Goal: Transaction & Acquisition: Purchase product/service

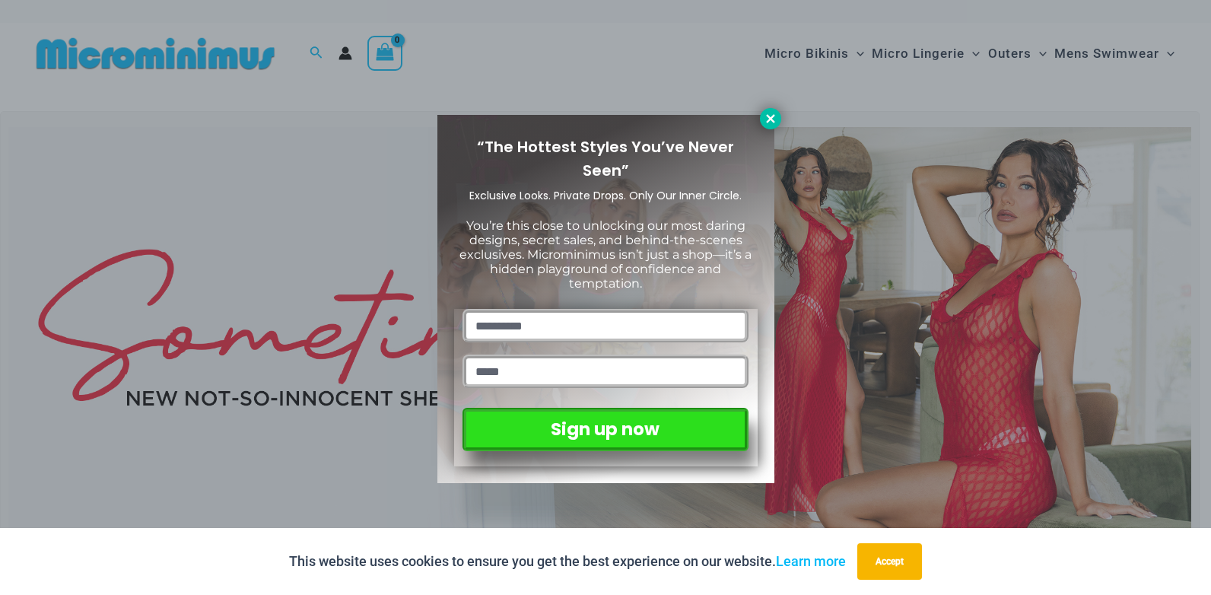
click at [768, 120] on icon at bounding box center [770, 118] width 8 height 8
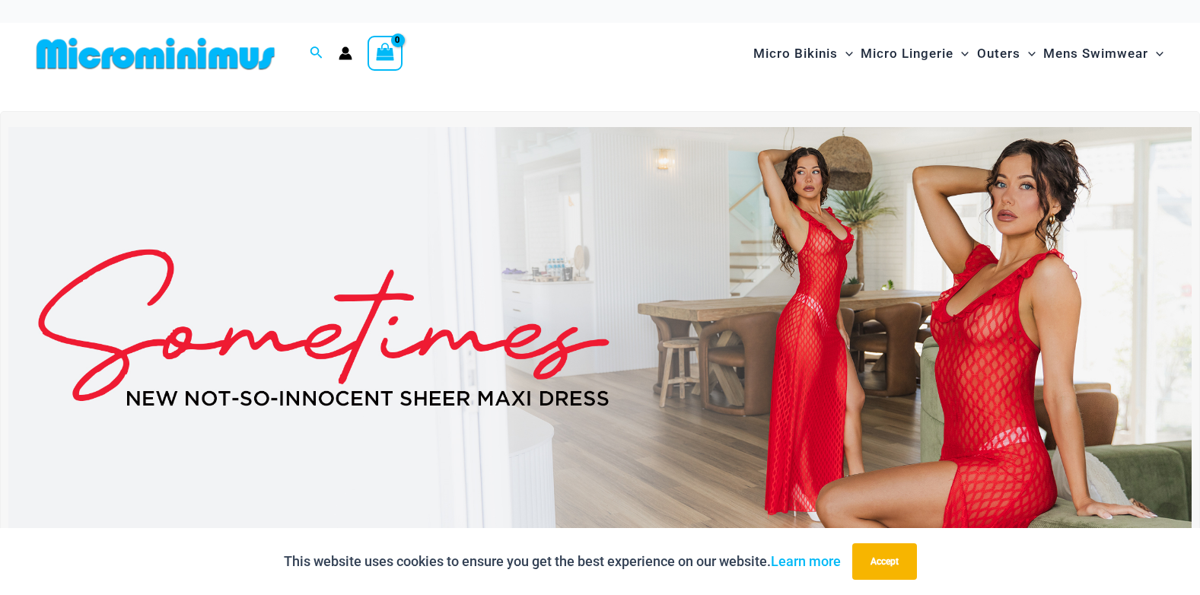
click at [754, 338] on img at bounding box center [599, 328] width 1183 height 402
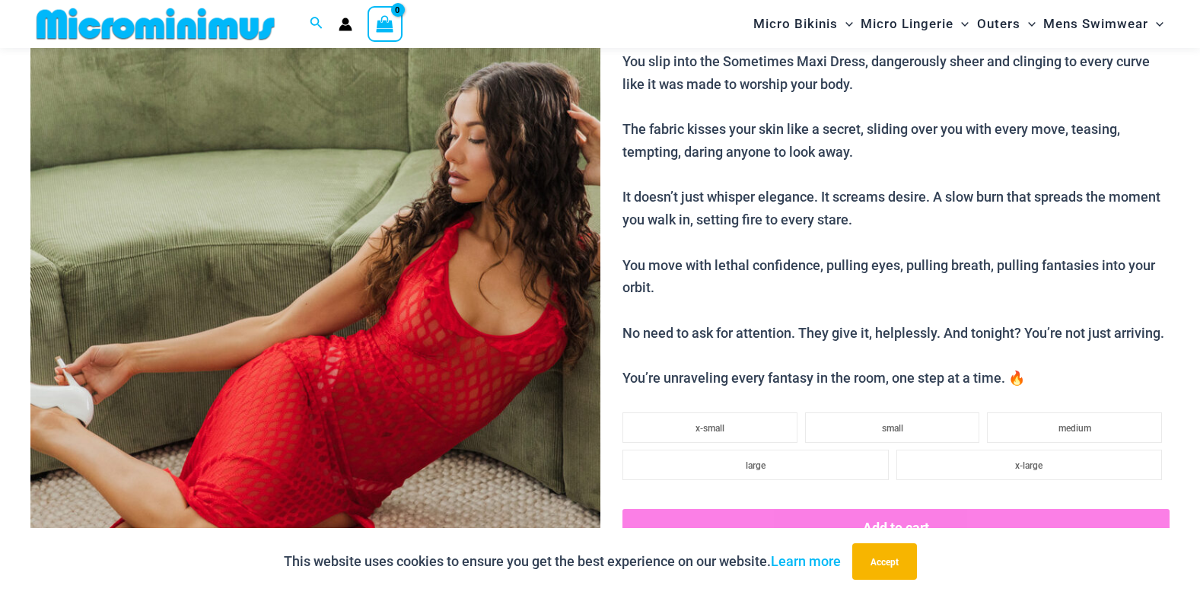
scroll to position [518, 0]
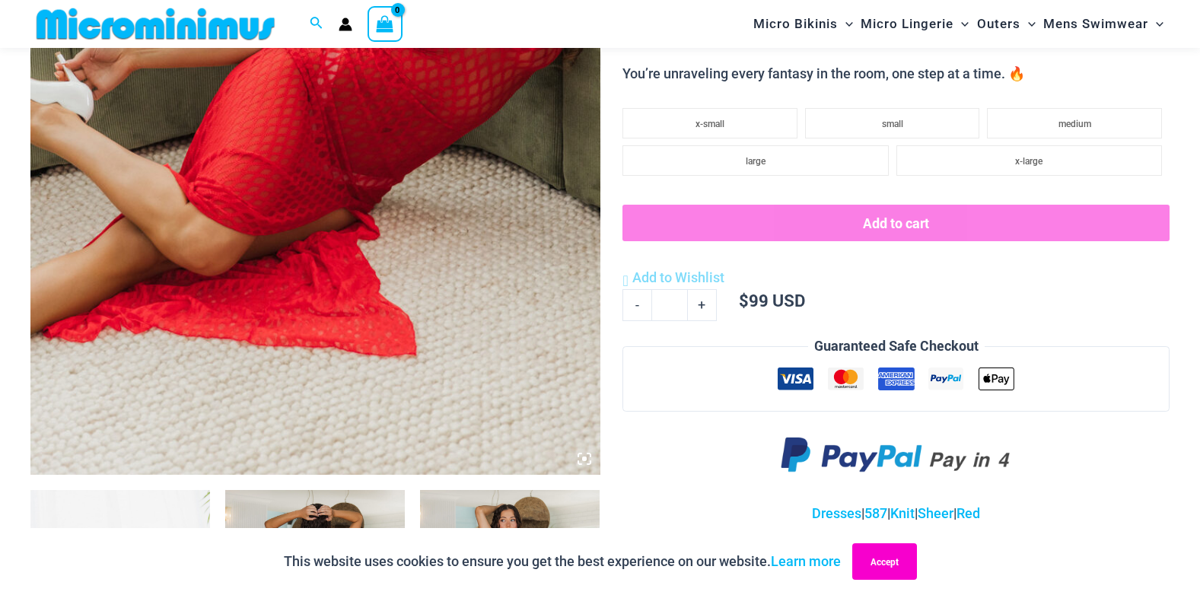
click at [893, 564] on button "Accept" at bounding box center [884, 561] width 65 height 37
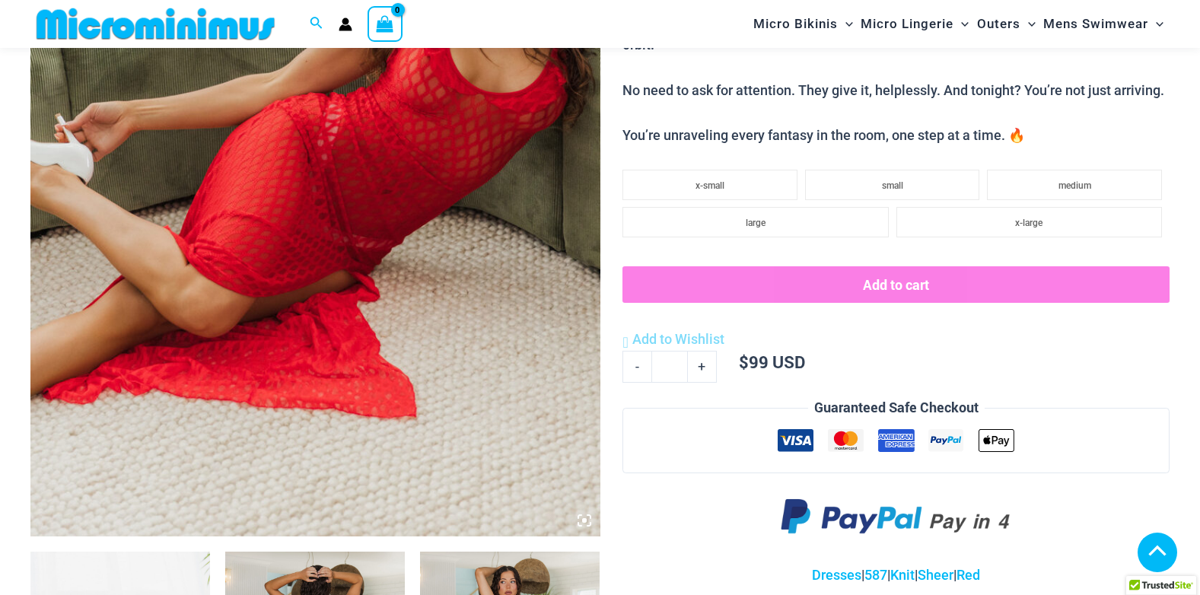
scroll to position [442, 0]
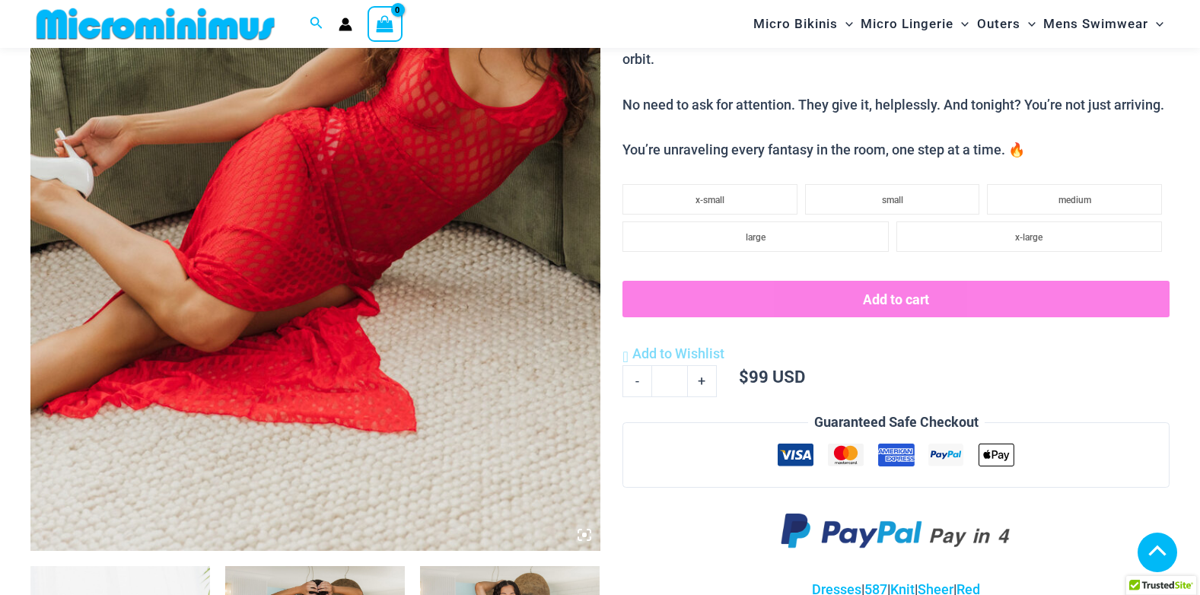
click at [581, 536] on icon at bounding box center [584, 535] width 14 height 14
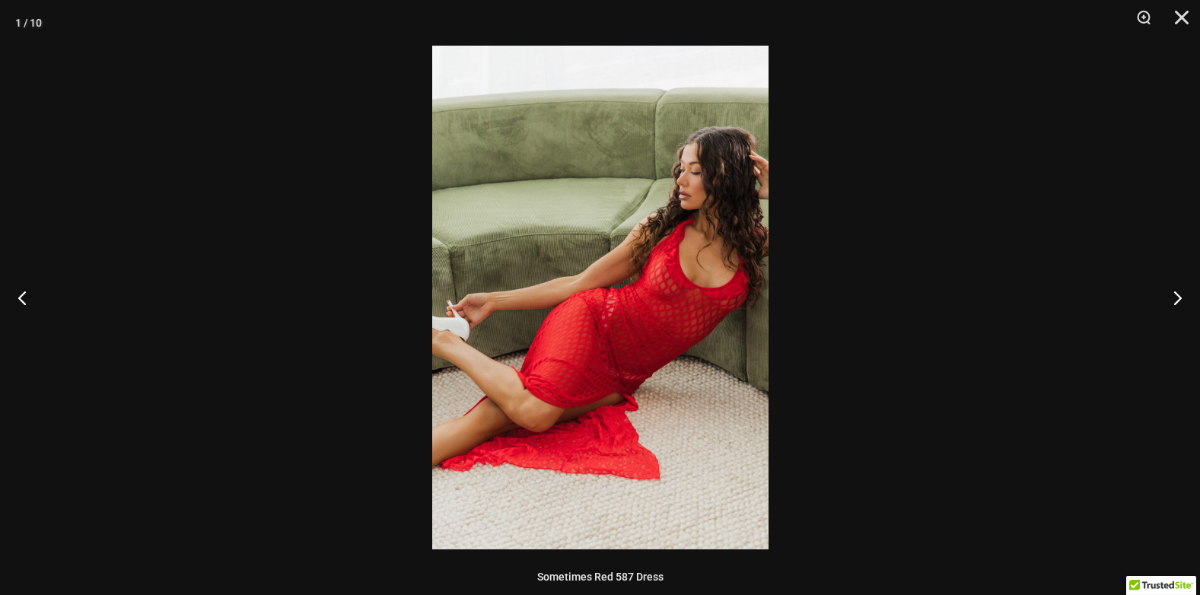
click at [622, 472] on img at bounding box center [600, 298] width 336 height 504
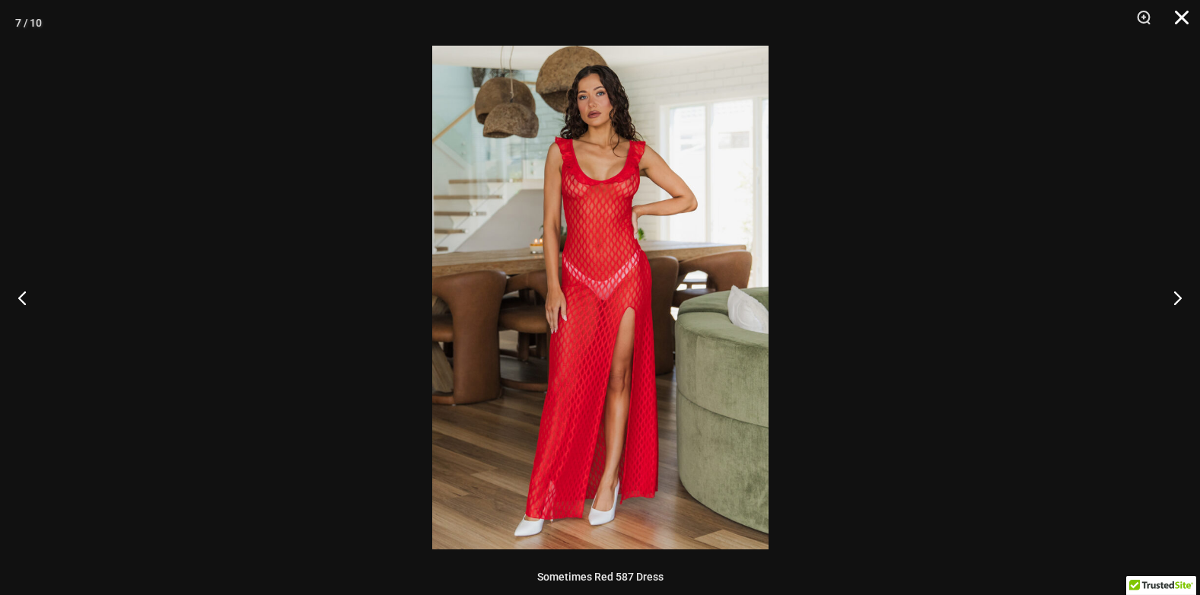
click at [1184, 18] on button "Close" at bounding box center [1176, 23] width 38 height 46
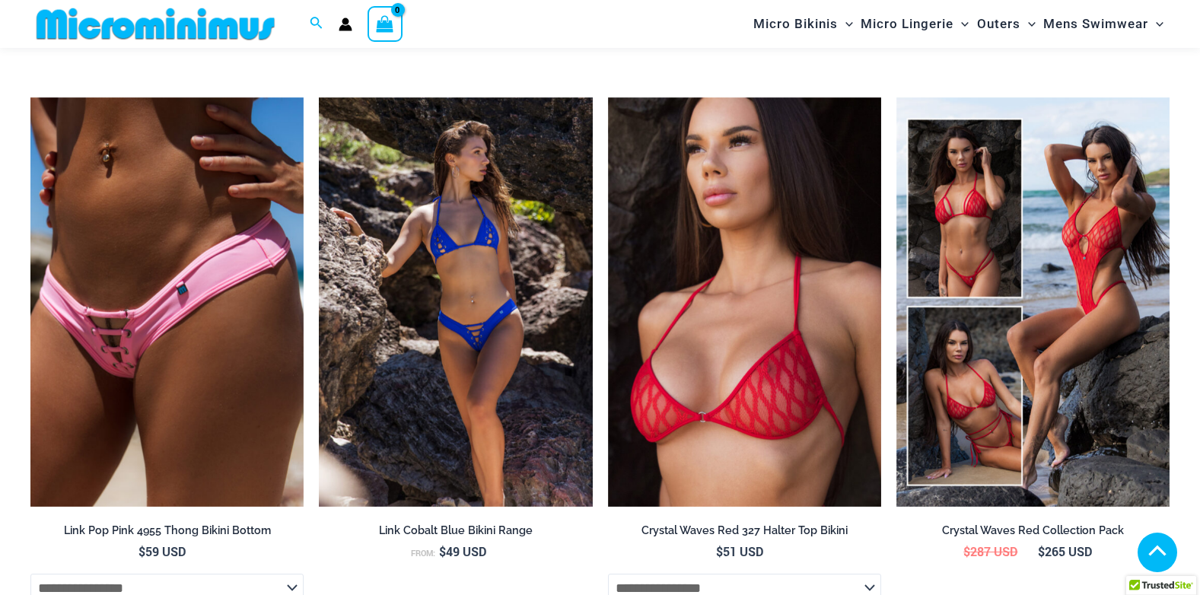
scroll to position [2344, 0]
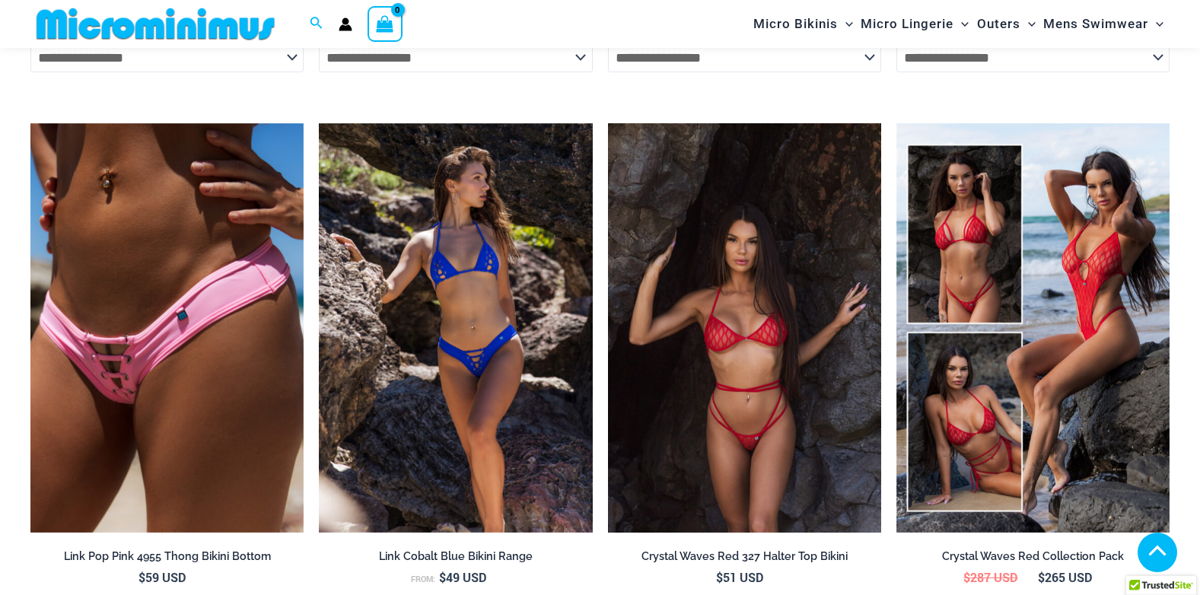
click at [739, 379] on img at bounding box center [744, 328] width 273 height 410
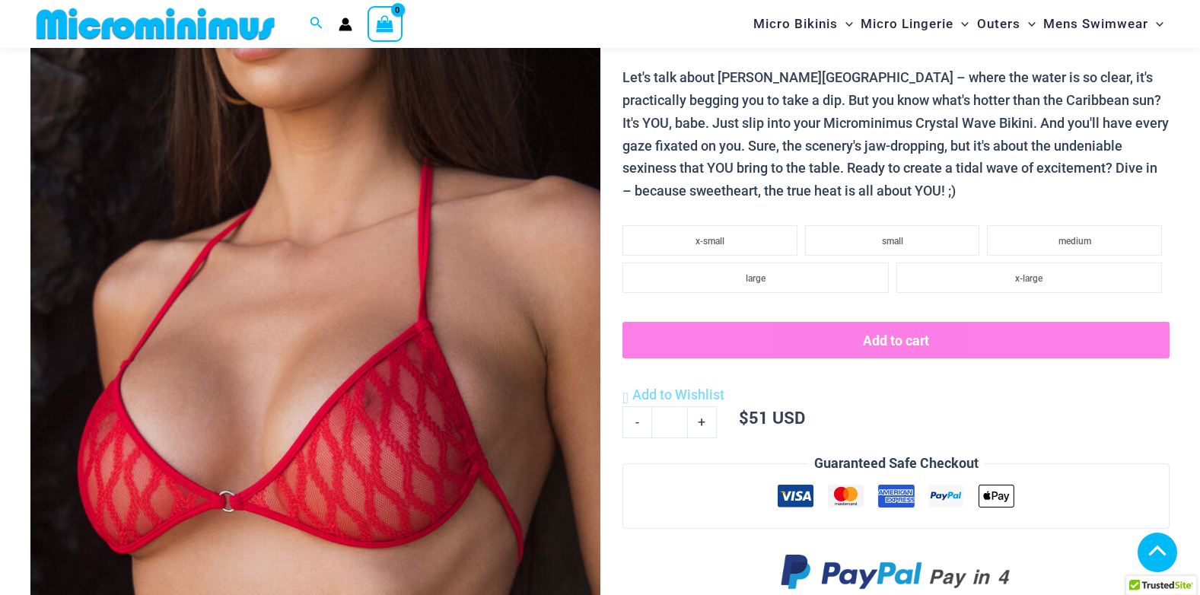
scroll to position [685, 0]
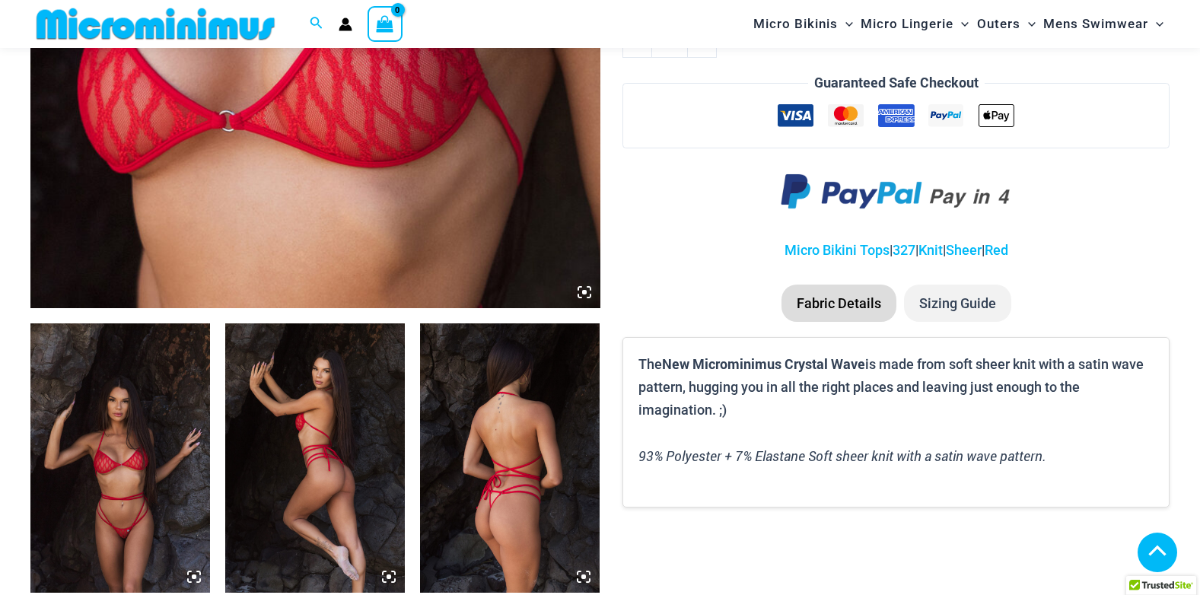
click at [580, 289] on icon at bounding box center [584, 292] width 14 height 14
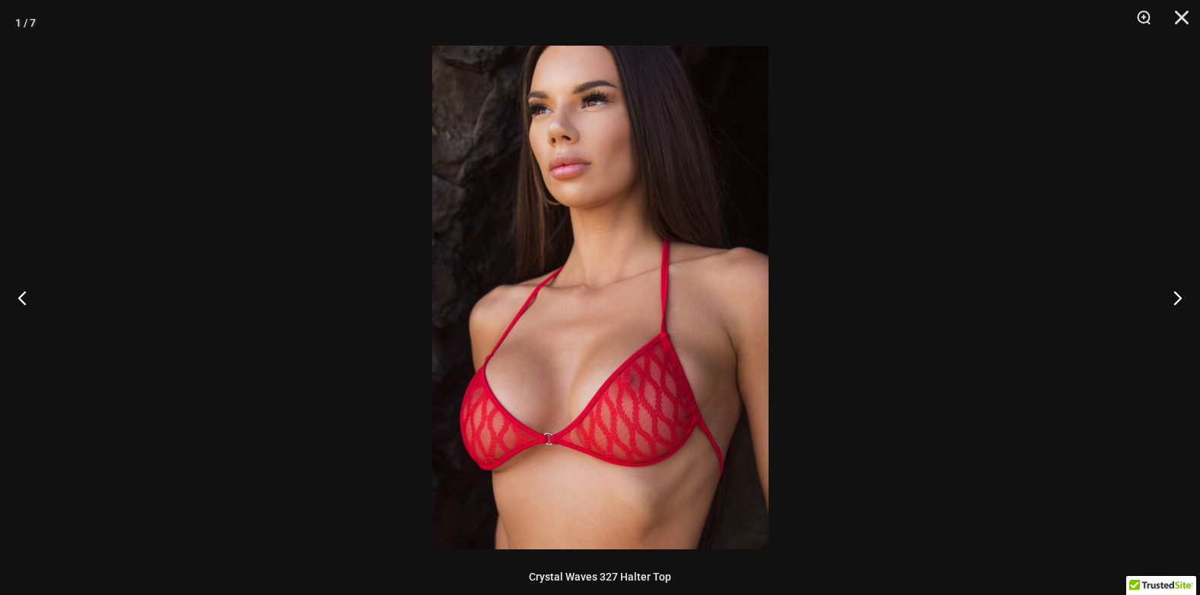
click at [743, 415] on img at bounding box center [600, 298] width 336 height 504
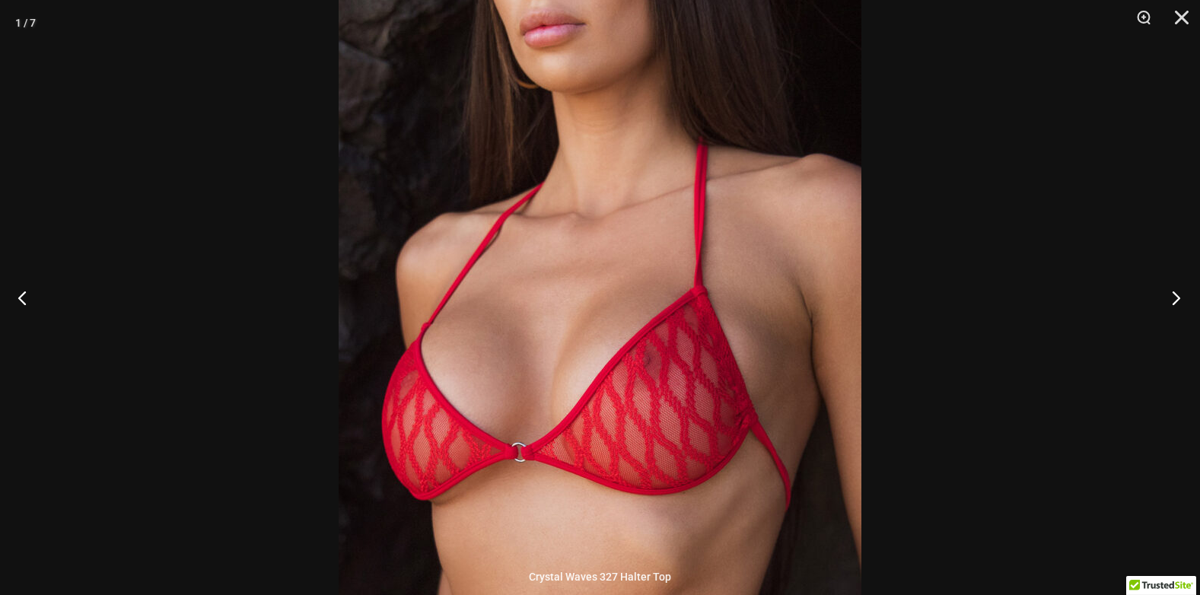
click at [1170, 297] on button "Next" at bounding box center [1171, 297] width 57 height 76
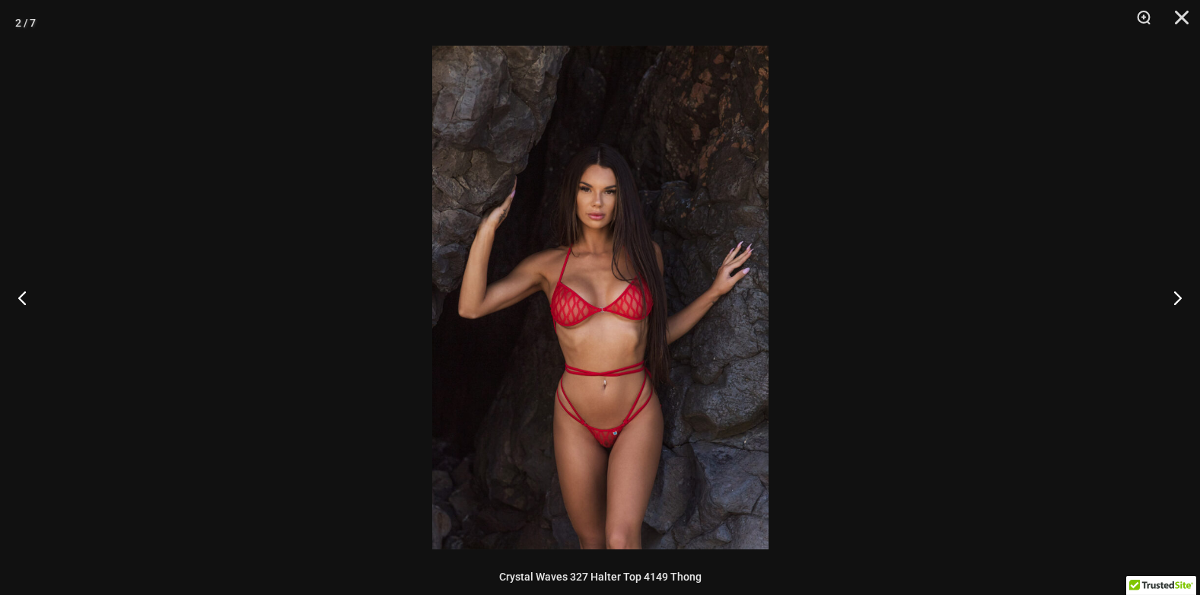
click at [732, 393] on img at bounding box center [600, 298] width 336 height 504
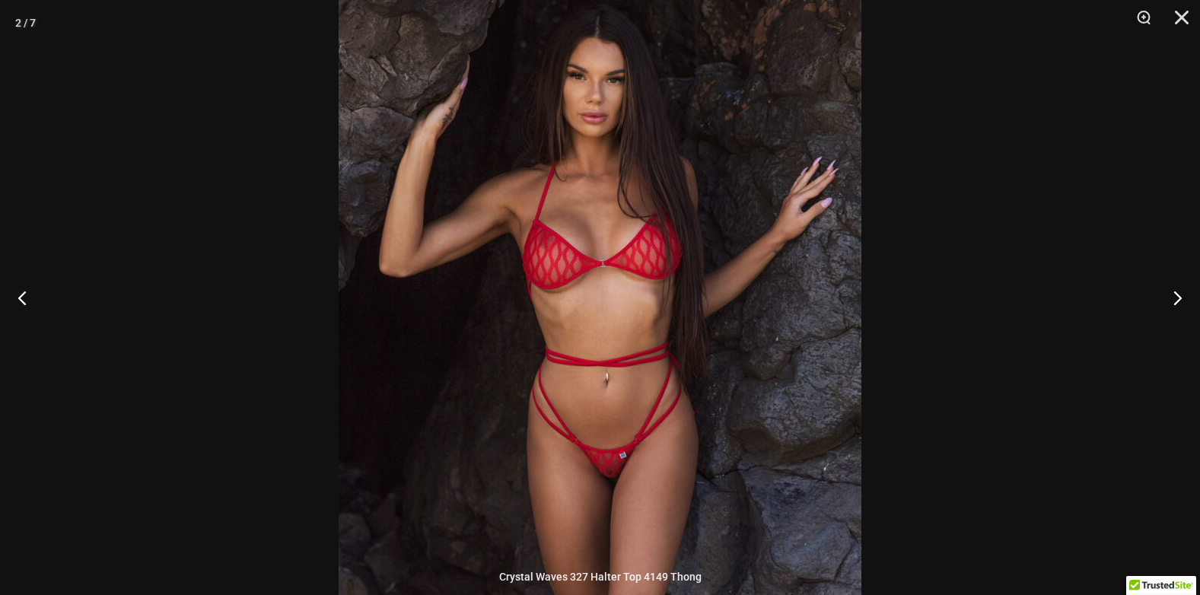
click at [733, 427] on img at bounding box center [599, 243] width 523 height 783
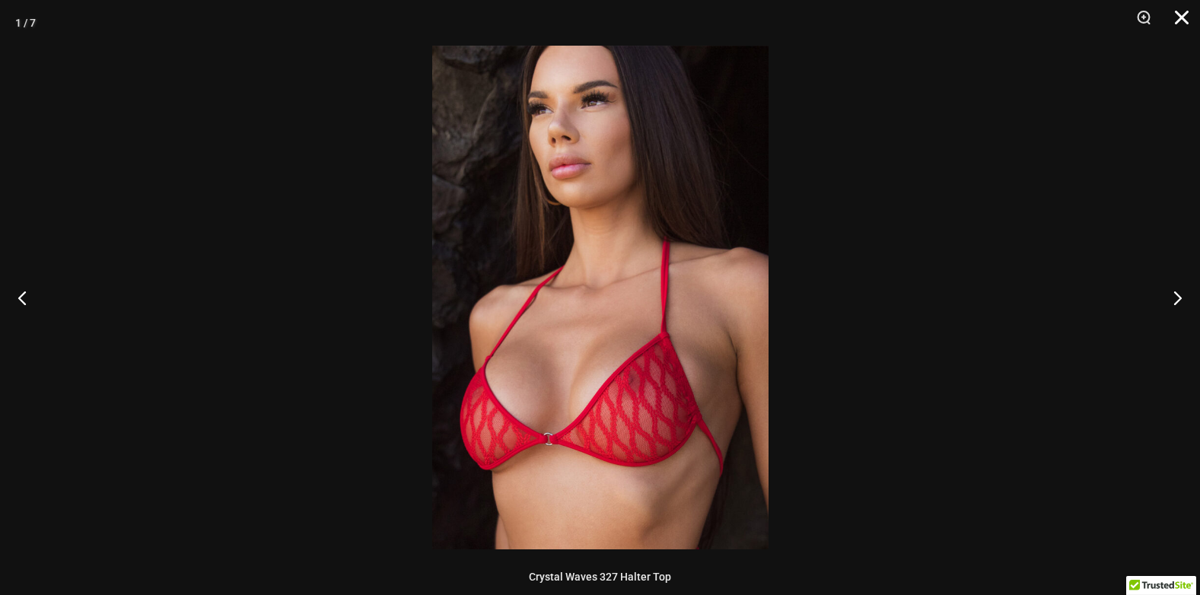
click at [1181, 17] on button "Close" at bounding box center [1176, 23] width 38 height 46
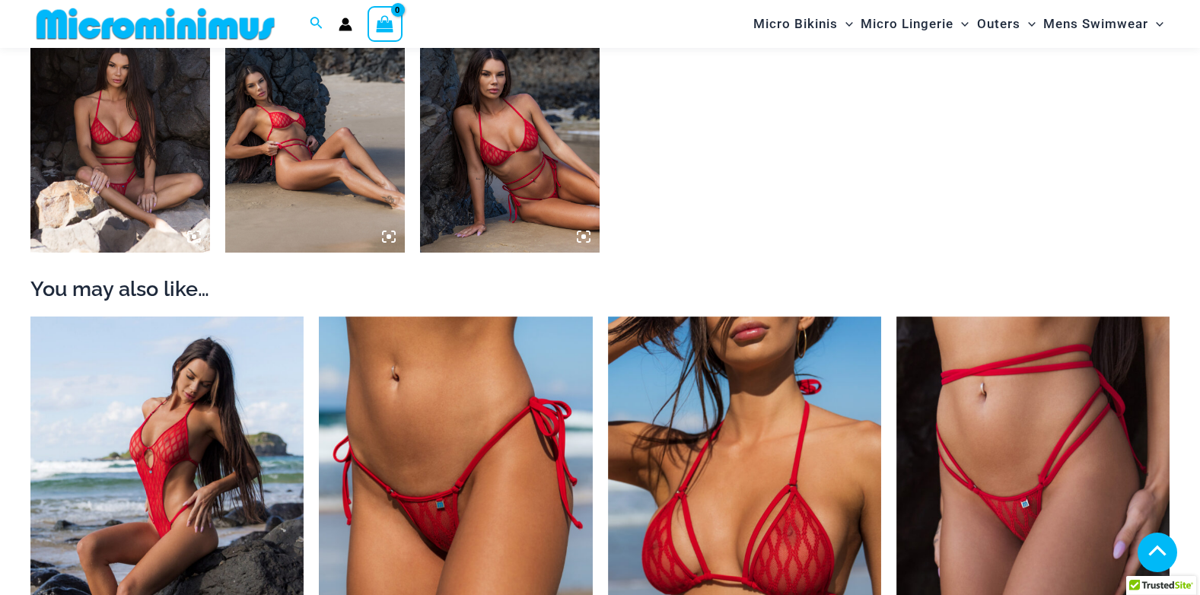
scroll to position [1597, 0]
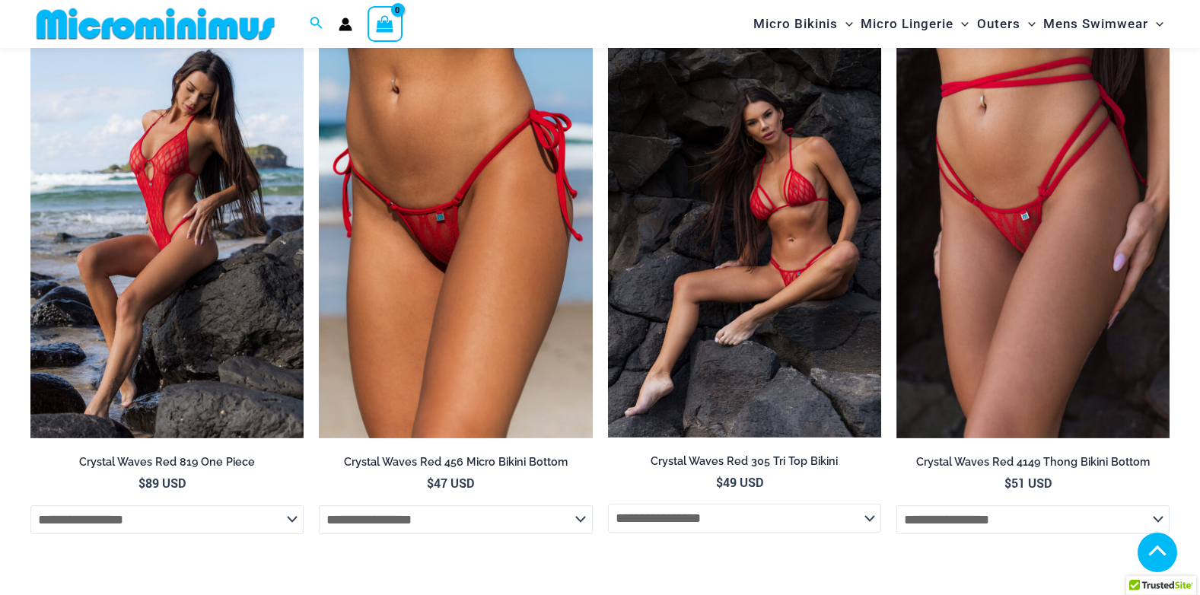
click at [771, 286] on img at bounding box center [744, 233] width 273 height 409
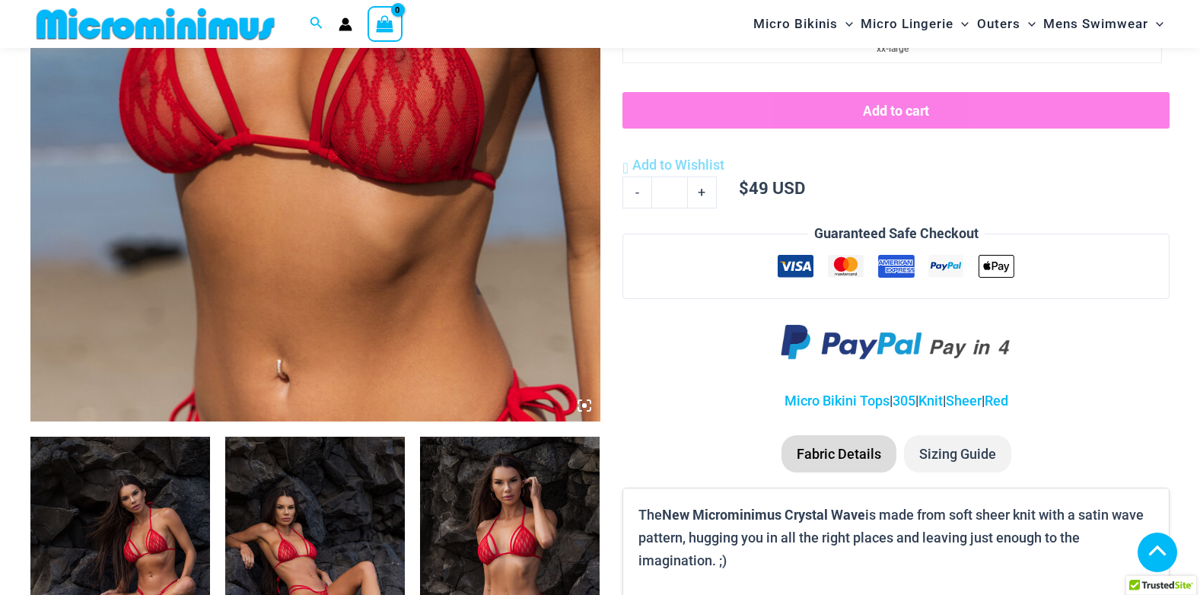
scroll to position [604, 0]
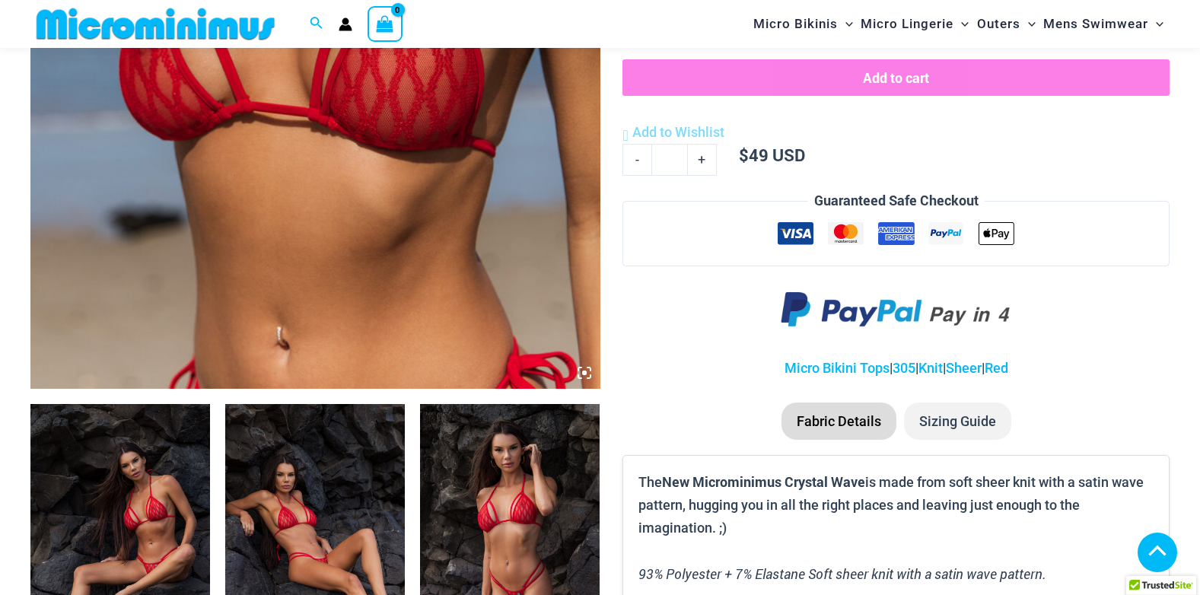
click at [583, 370] on icon at bounding box center [584, 373] width 14 height 14
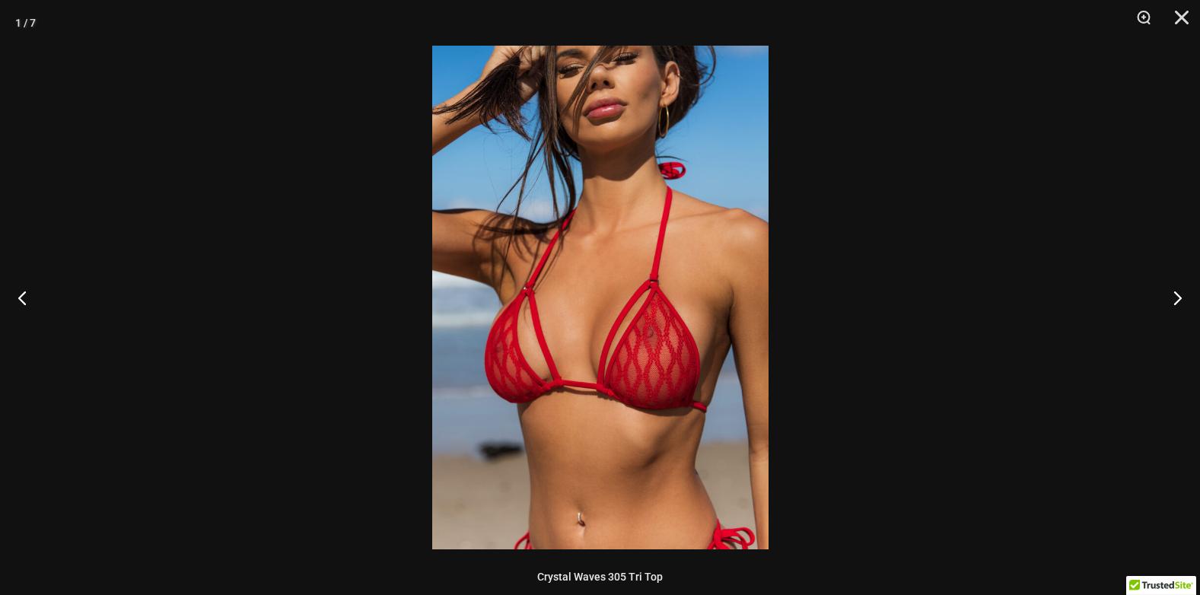
click at [729, 405] on img at bounding box center [600, 298] width 336 height 504
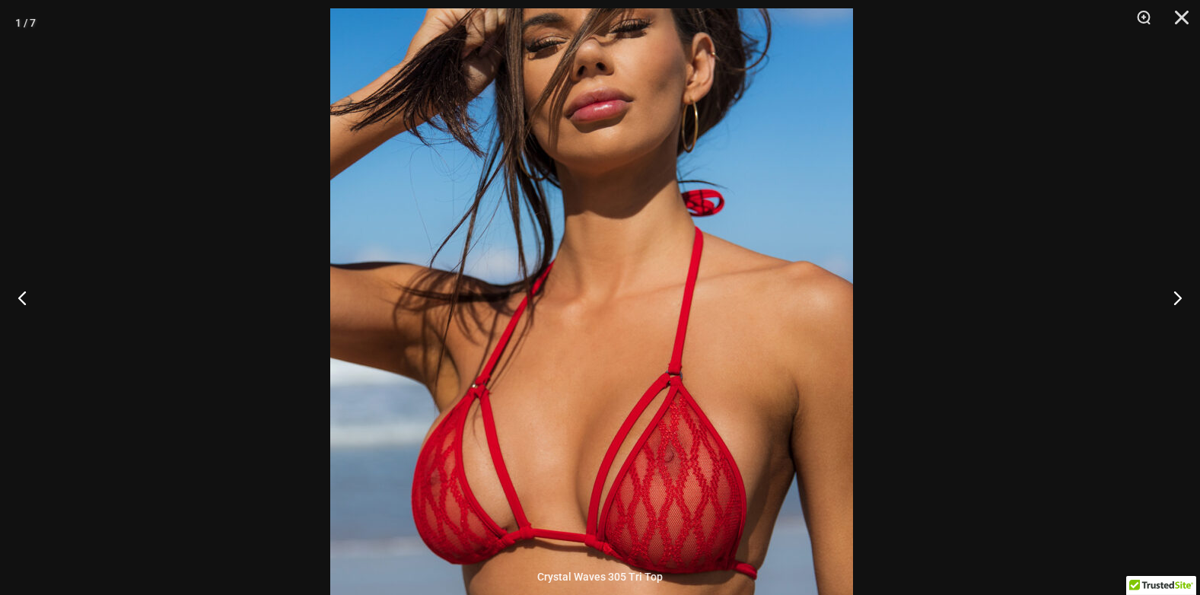
click at [784, 577] on div "1 / 7 Crystal Waves 305 Tri Top" at bounding box center [600, 297] width 1200 height 595
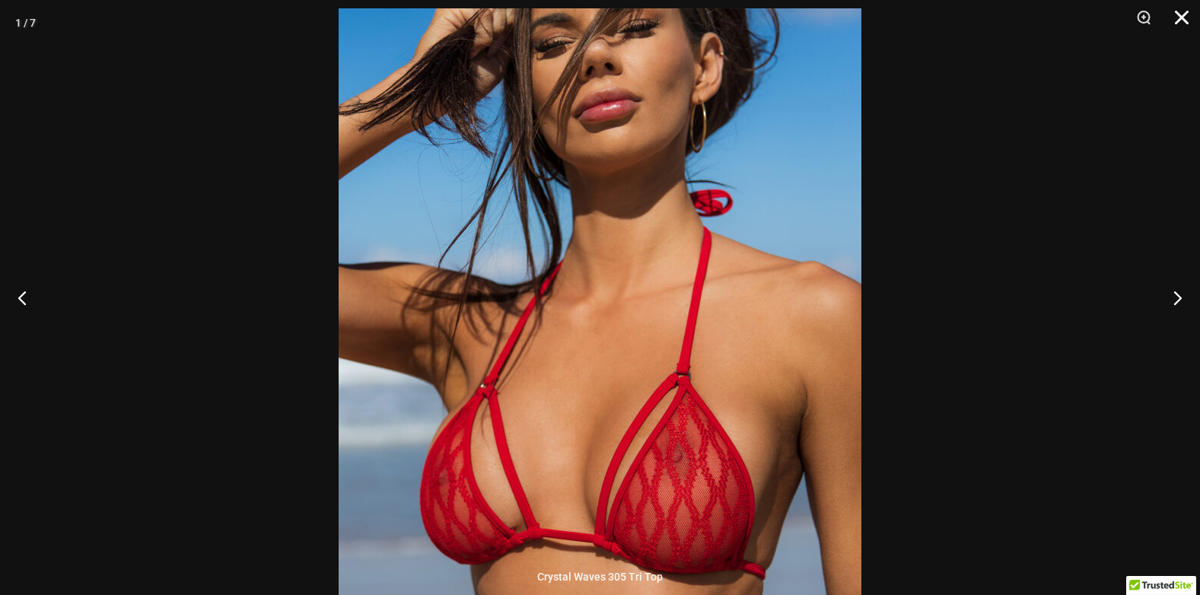
click at [1179, 15] on button "Close" at bounding box center [1176, 23] width 38 height 46
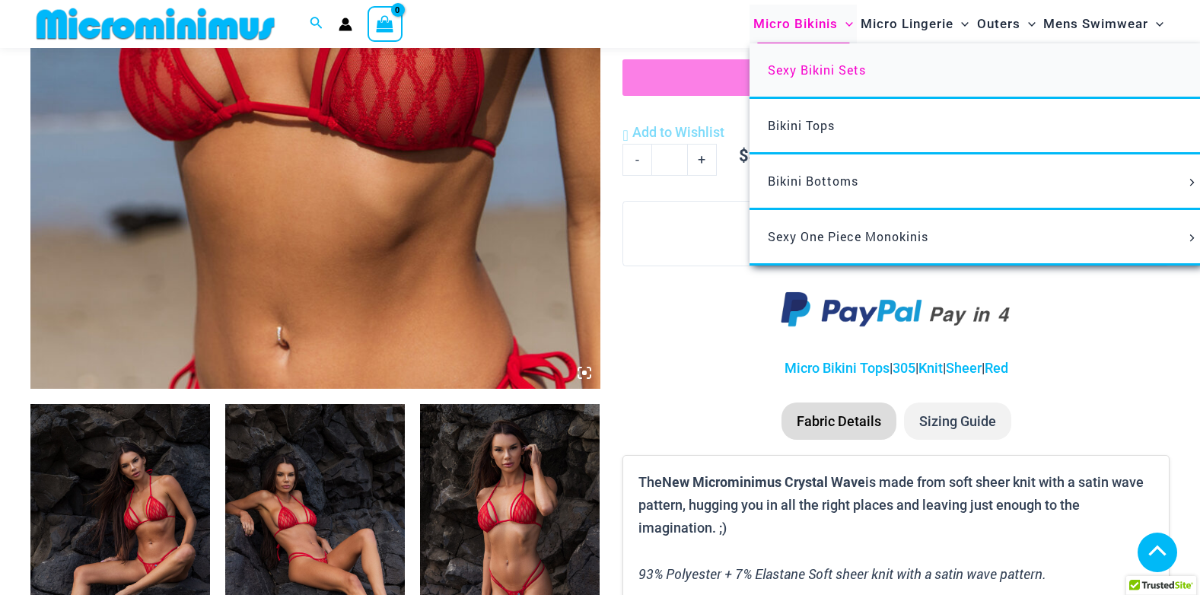
click at [801, 70] on span "Sexy Bikini Sets" at bounding box center [817, 70] width 98 height 16
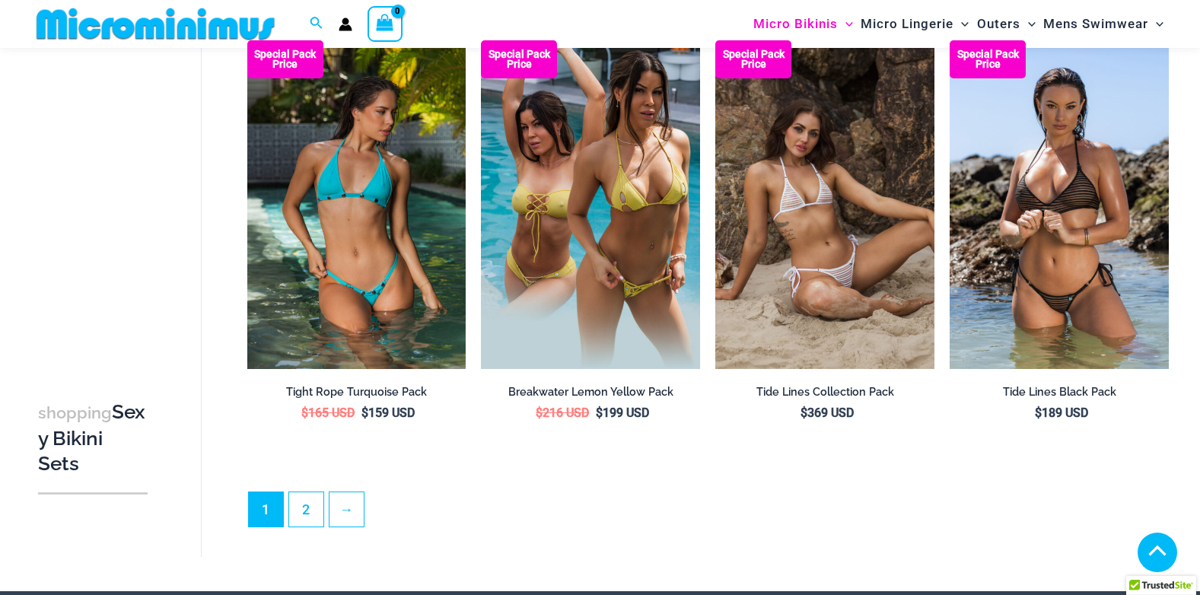
scroll to position [3334, 0]
